Goal: Task Accomplishment & Management: Manage account settings

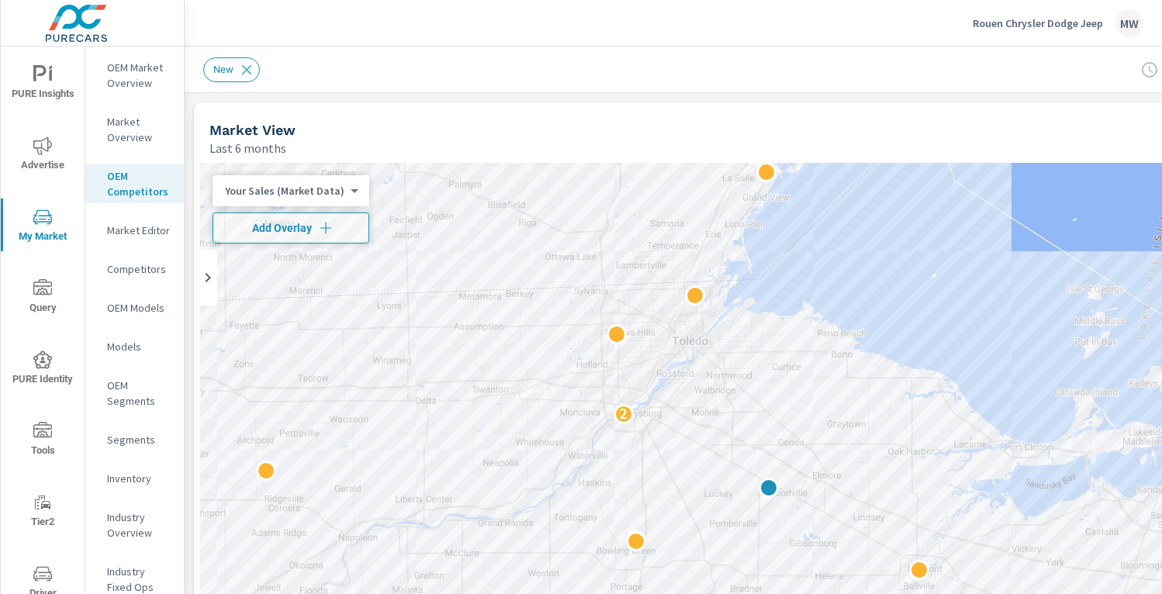
scroll to position [1, 0]
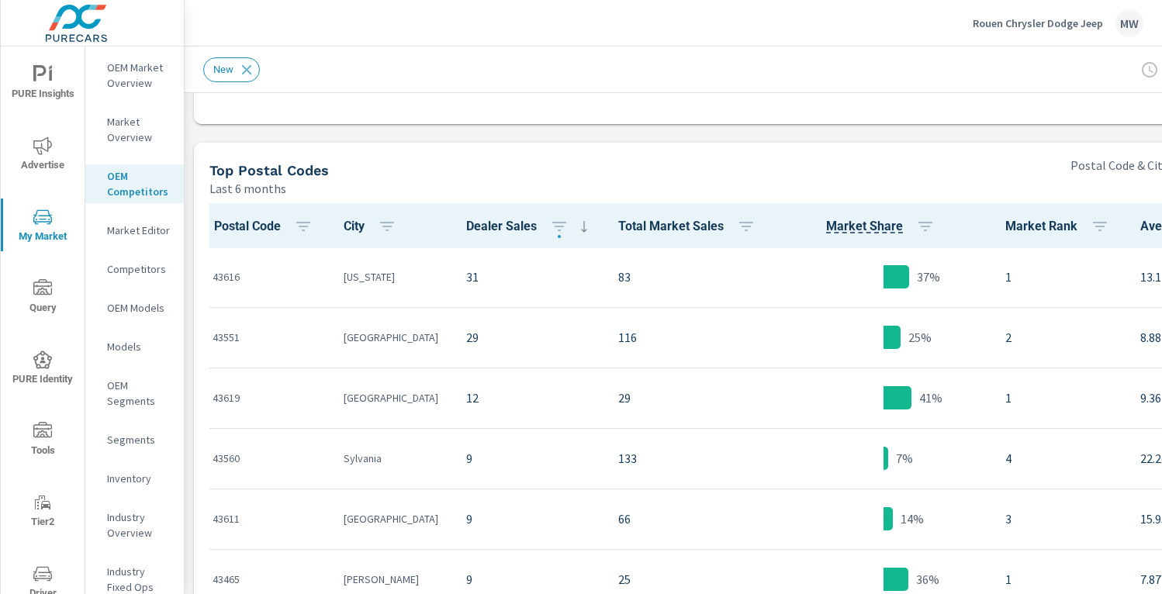
click at [1097, 26] on p "Rouen Chrysler Dodge Jeep" at bounding box center [1038, 23] width 130 height 14
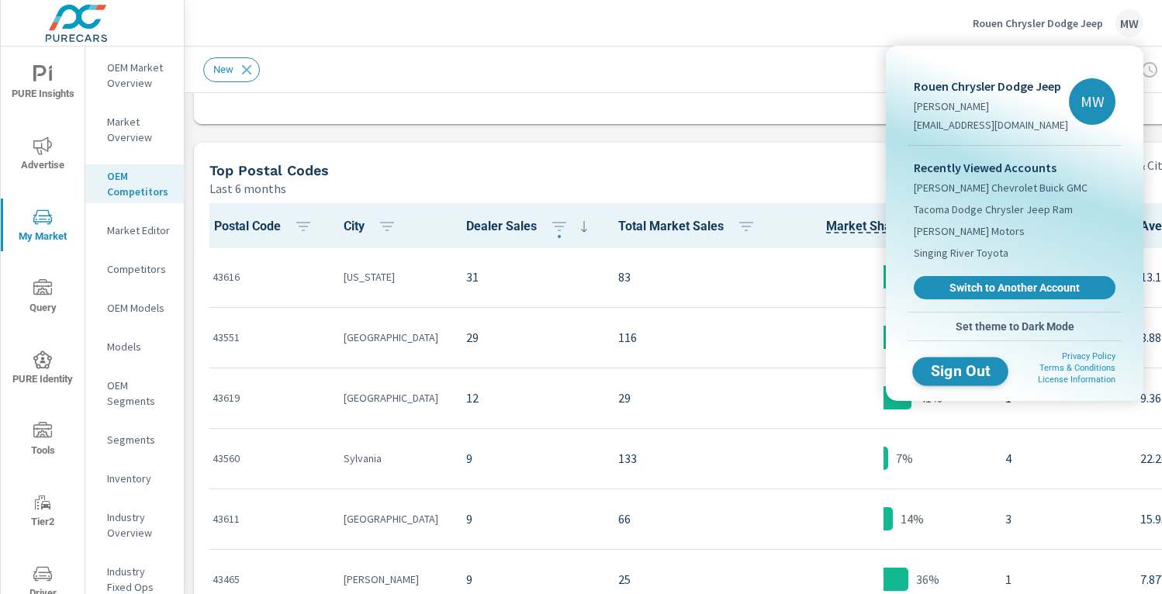
click at [968, 371] on span "Sign Out" at bounding box center [961, 371] width 71 height 15
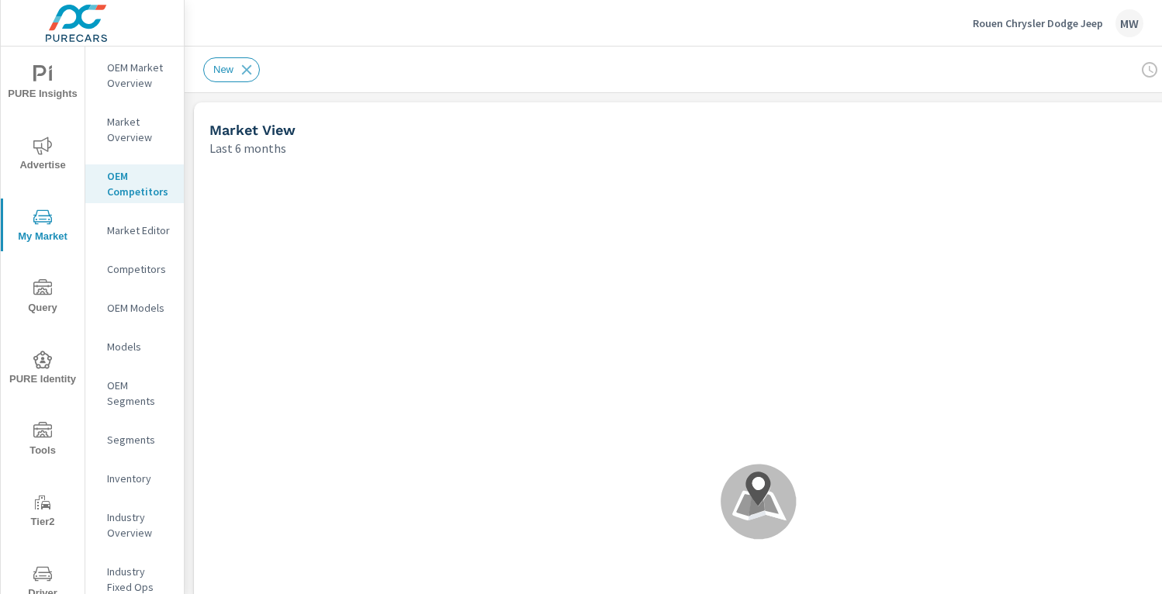
click at [1064, 20] on p "Rouen Chrysler Dodge Jeep" at bounding box center [1038, 23] width 130 height 14
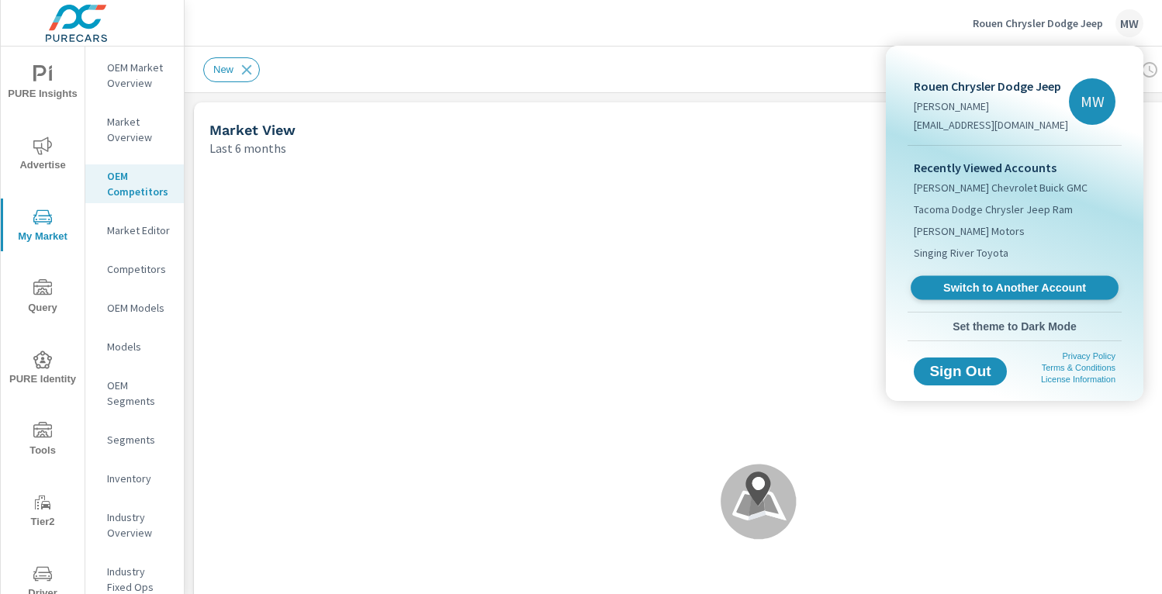
click at [985, 293] on span "Switch to Another Account" at bounding box center [1014, 288] width 190 height 15
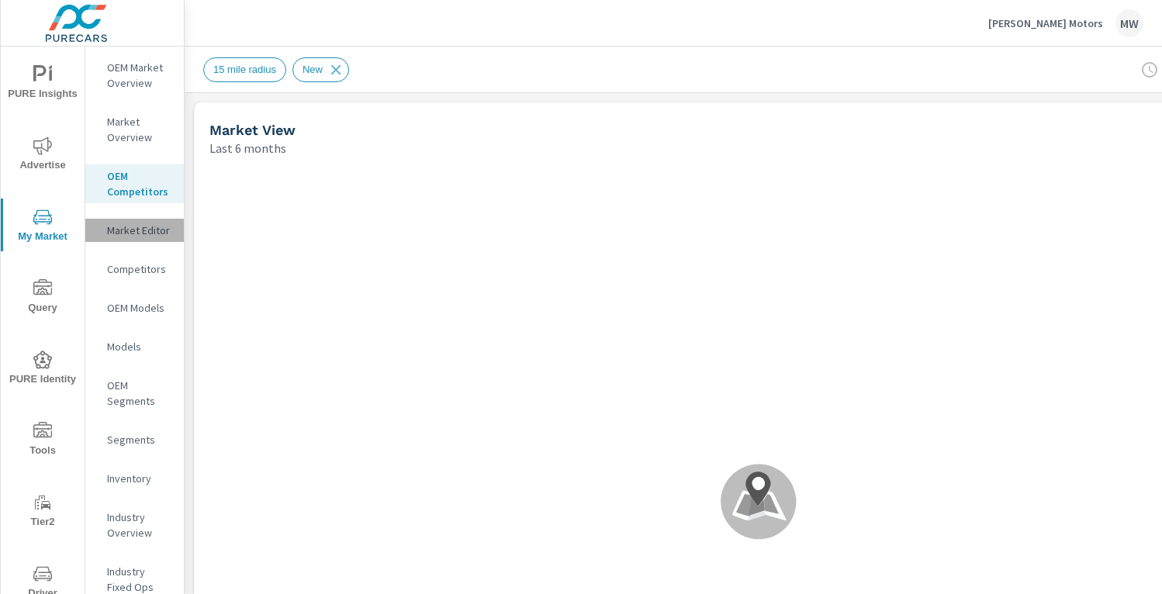
click at [154, 233] on p "Market Editor" at bounding box center [139, 231] width 64 height 16
